Goal: Find contact information: Find contact information

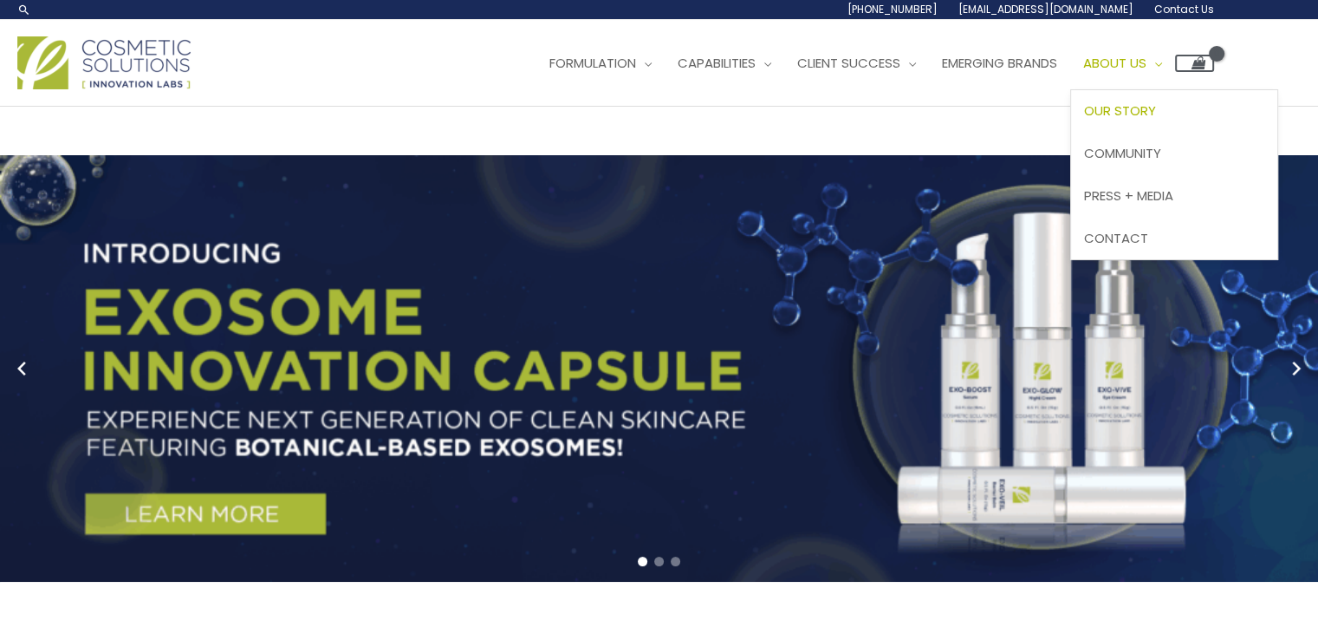
click at [1153, 107] on span "Our Story" at bounding box center [1120, 110] width 72 height 18
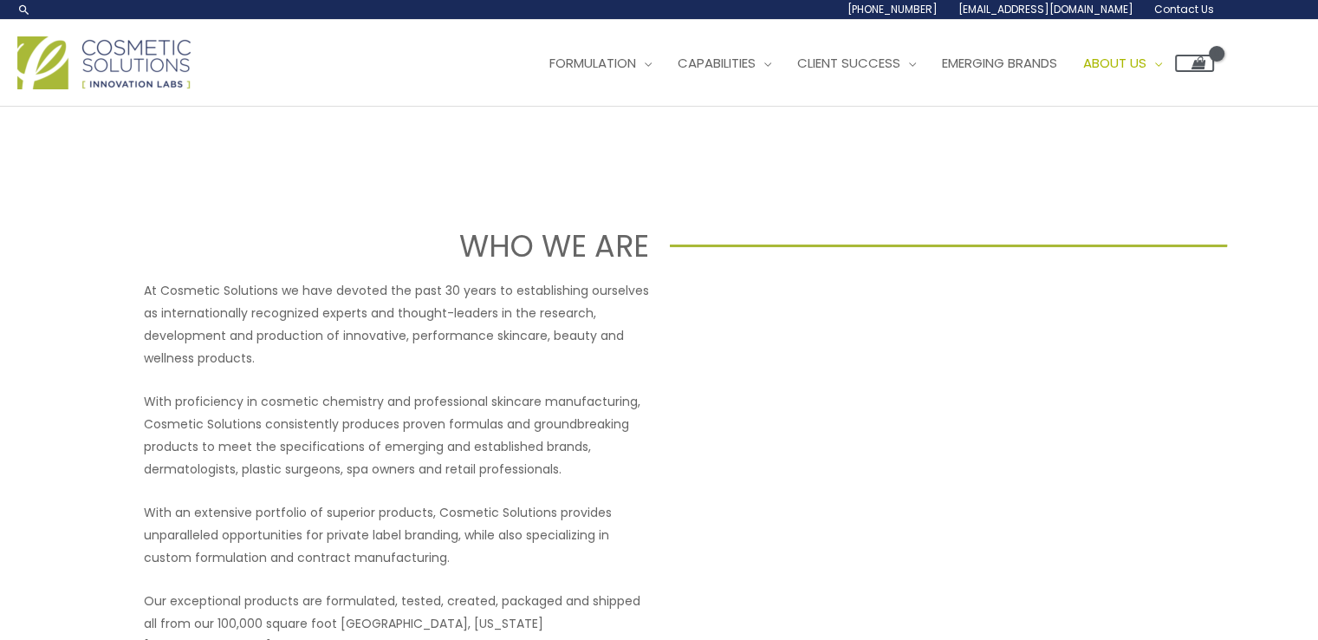
click at [1175, 7] on span "Contact Us" at bounding box center [1185, 9] width 60 height 15
